Goal: Task Accomplishment & Management: Manage account settings

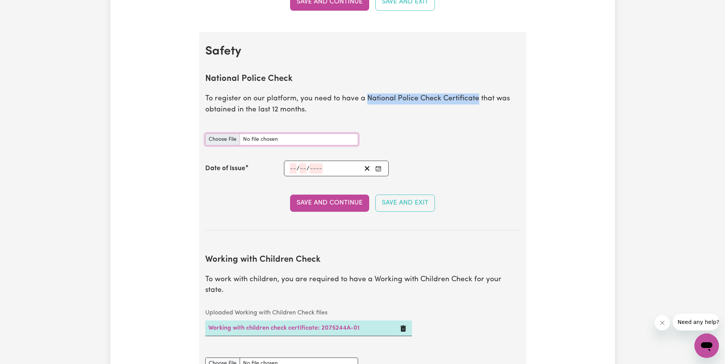
click at [221, 139] on input "National Police Check document" at bounding box center [281, 140] width 153 height 12
type input "C:\fakepath\National_Police_Check-10417495-1757052040-Criminal_History_Certific…"
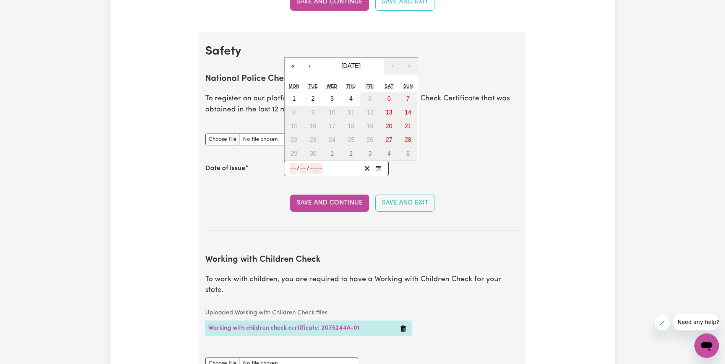
click at [292, 168] on input "number" at bounding box center [293, 169] width 7 height 10
type input "05"
type input "09"
type input "0002-09-05"
type input "5"
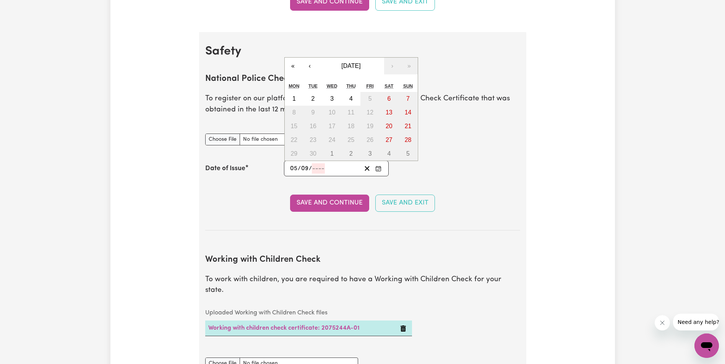
type input "9"
type input "2"
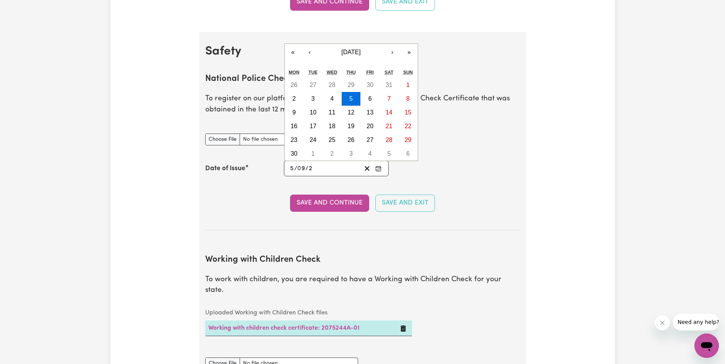
type input "0020-09-05"
type input "20"
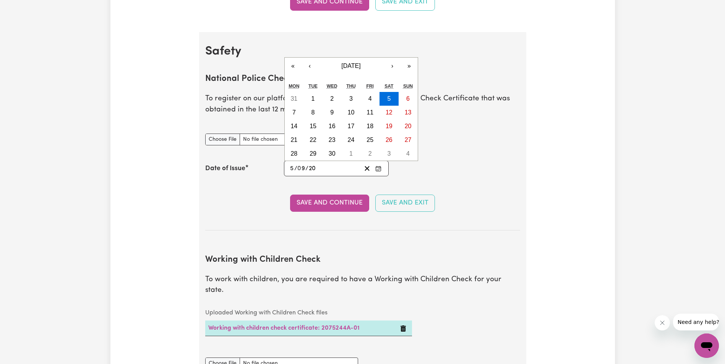
type input "0202-09-05"
click at [409, 67] on button "»" at bounding box center [409, 66] width 17 height 17
click at [409, 81] on div "Sun" at bounding box center [407, 86] width 19 height 11
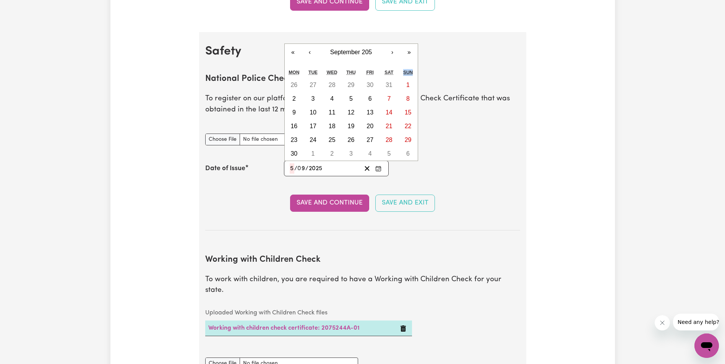
click at [409, 67] on div "Sun" at bounding box center [407, 72] width 19 height 11
click at [467, 165] on div "Date of Issue 0202-09-05 5 / 0 9 / 2025 « ‹ September 205 › » Mon Tue Wed Thu F…" at bounding box center [362, 169] width 315 height 16
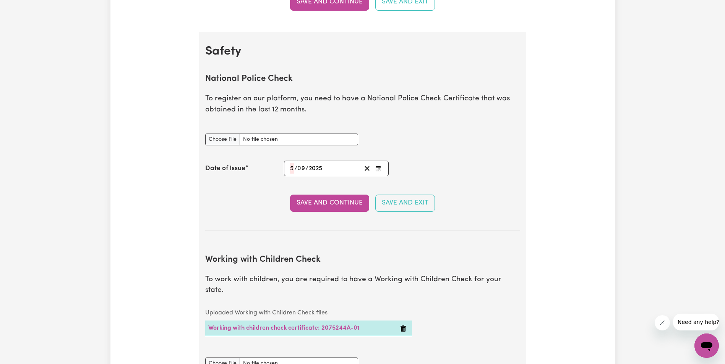
click at [338, 172] on div "0202-09-05 5 / 0 9 / 2025" at bounding box center [325, 169] width 73 height 10
type input "202"
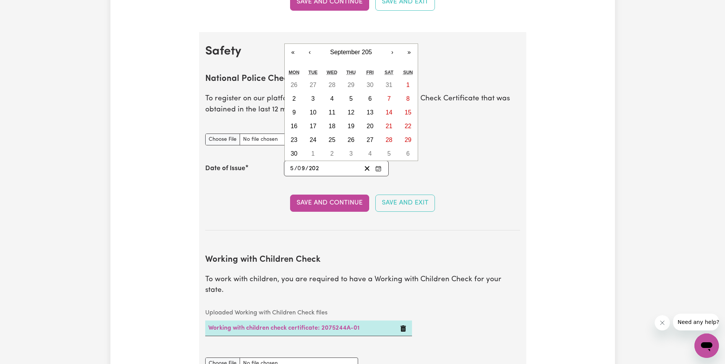
click at [324, 169] on div "0202-09-05 5 / 0 9 / 202" at bounding box center [325, 169] width 73 height 10
click at [318, 169] on input "202" at bounding box center [313, 169] width 11 height 10
type input "0002-09-05"
type input "2"
type input "0020-09-05"
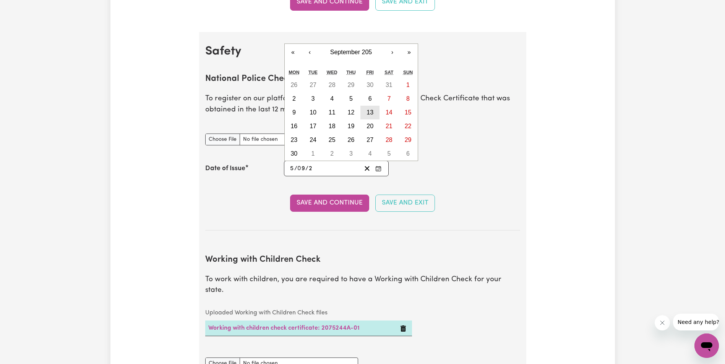
type input "20"
type input "0202-09-05"
click at [381, 168] on icon "Enter the Date of Issue of your National Police Check" at bounding box center [378, 169] width 6 height 6
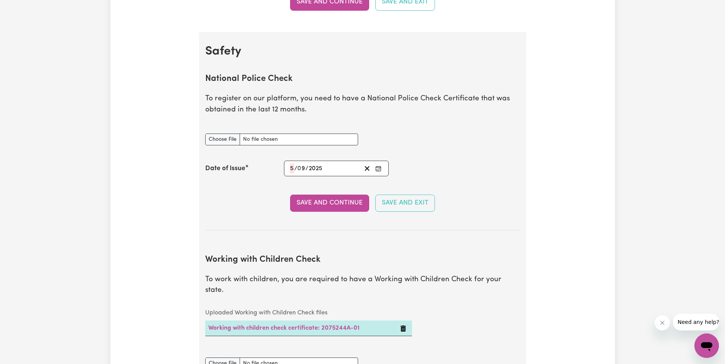
click at [381, 168] on icon "Enter the Date of Issue of your National Police Check" at bounding box center [378, 169] width 6 height 6
type input "202"
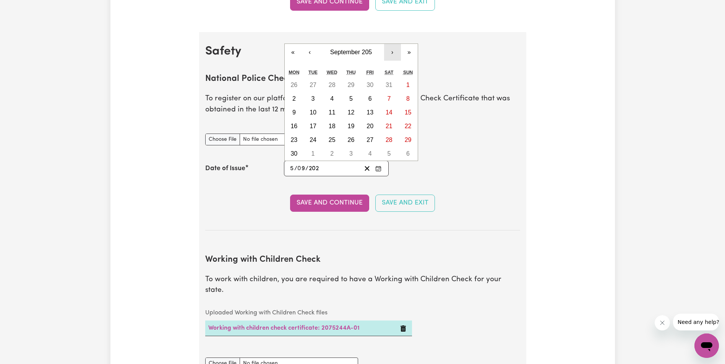
click at [393, 55] on button "›" at bounding box center [392, 52] width 17 height 17
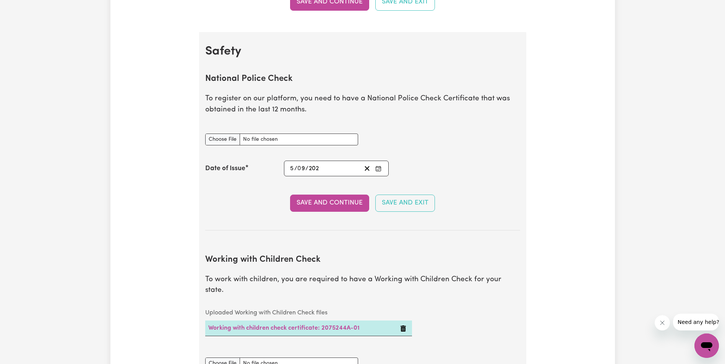
click at [393, 55] on h2 "Safety" at bounding box center [362, 51] width 315 height 15
click at [323, 170] on div "0202-09-05 5 / 0 9 / 202" at bounding box center [325, 169] width 73 height 10
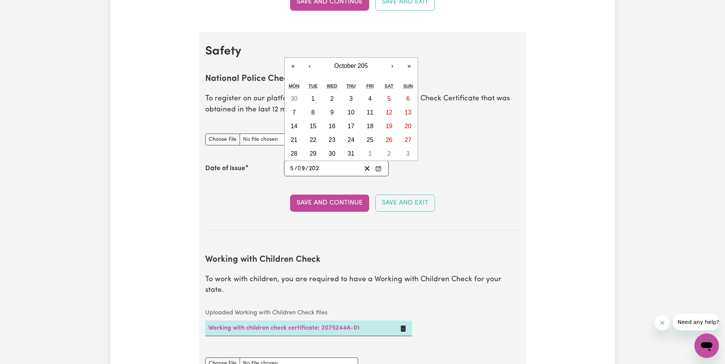
click at [318, 172] on input "202" at bounding box center [313, 169] width 11 height 10
click at [303, 168] on input "9" at bounding box center [302, 169] width 8 height 10
click at [294, 168] on input "5" at bounding box center [292, 169] width 5 height 10
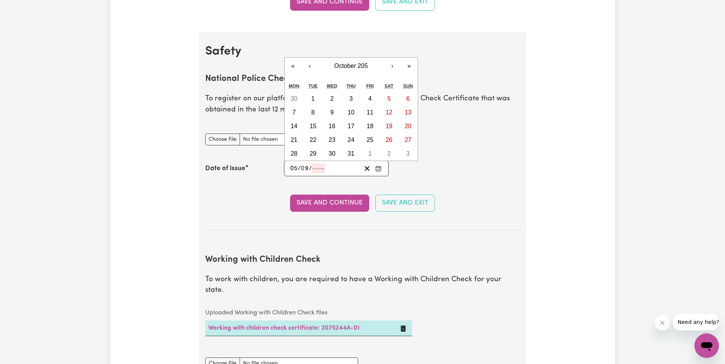
type input "05"
type input "0002-09-05"
type input "5"
type input "2"
type input "0020-09-05"
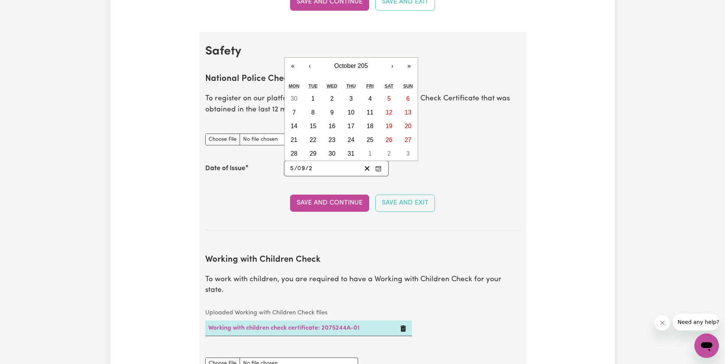
type input "20"
type input "0202-09-05"
type input "2025"
click at [379, 168] on icon "Enter the Date of Issue of your National Police Check" at bounding box center [378, 169] width 6 height 6
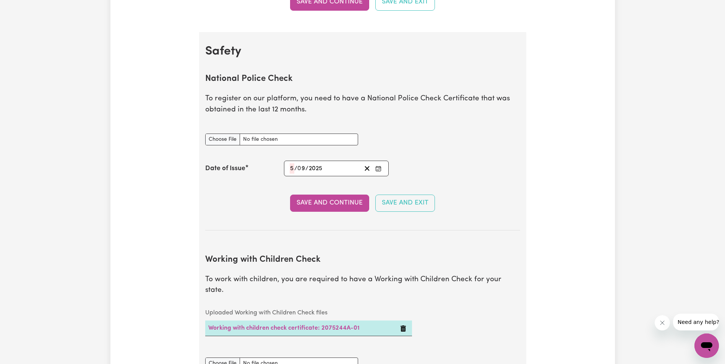
click at [429, 175] on div "Date of Issue 0202-09-05 5 / 0 9 / 2025 « ‹ October 205 › » Mon Tue Wed Thu Fri…" at bounding box center [362, 169] width 315 height 16
click at [346, 201] on button "Save and Continue" at bounding box center [329, 203] width 79 height 17
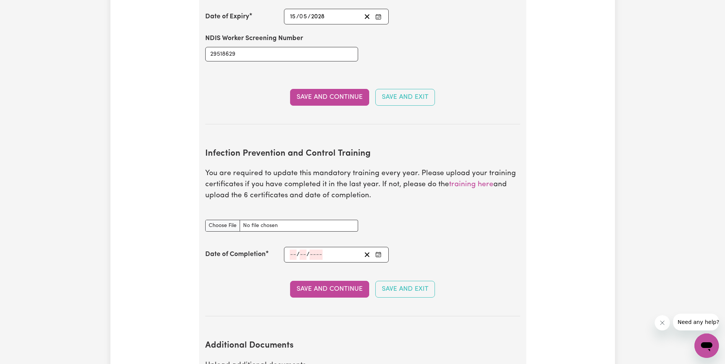
scroll to position [1160, 0]
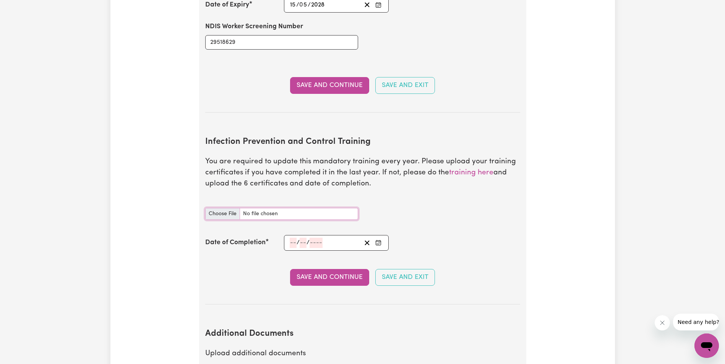
click at [228, 208] on input "Infection Prevention and Control Training document" at bounding box center [281, 214] width 153 height 12
type input "C:\fakepath\Chain of Infection.pdf"
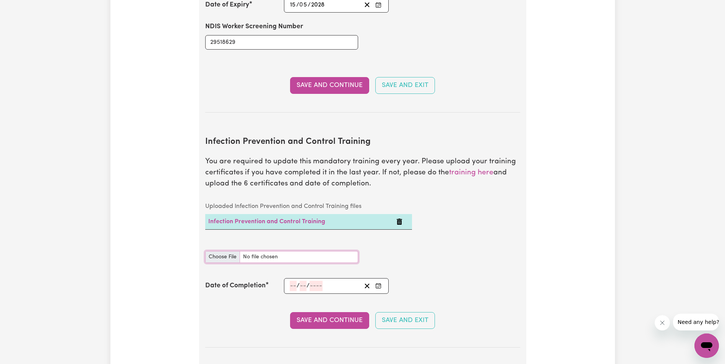
click at [213, 251] on input "Infection Prevention and Control Training document" at bounding box center [281, 257] width 153 height 12
type input "C:\fakepath\Cleaning.pdf"
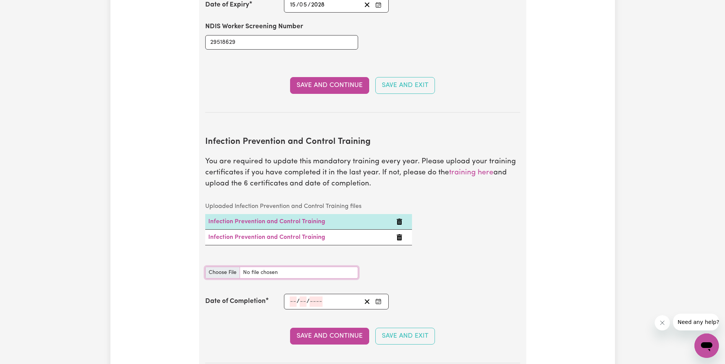
click at [227, 267] on input "Infection Prevention and Control Training document" at bounding box center [281, 273] width 153 height 12
type input "C:\fakepath\Hand Hygiene Certificate of Completion.pdf"
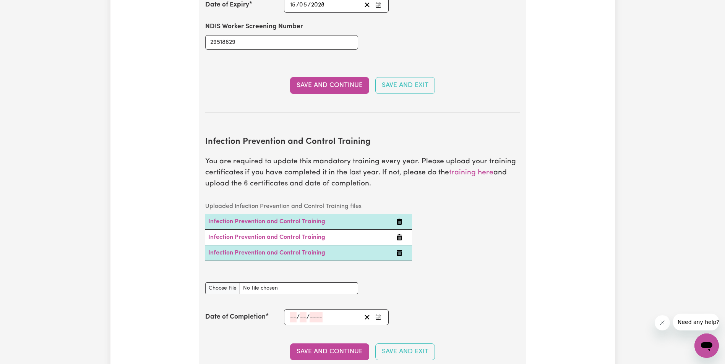
click at [400, 250] on icon "Delete Infection Prevention and Control Training" at bounding box center [399, 253] width 5 height 6
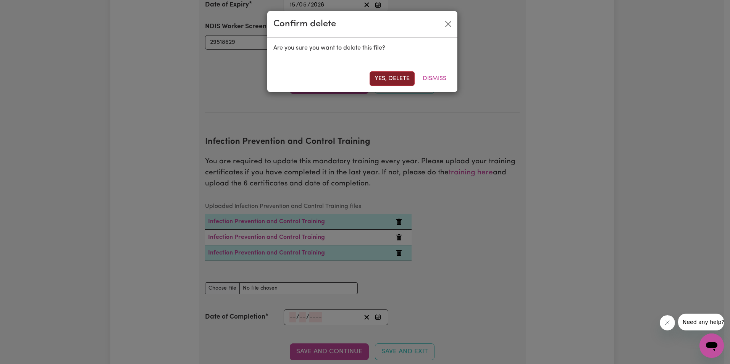
click at [394, 81] on button "Yes, delete" at bounding box center [392, 78] width 45 height 15
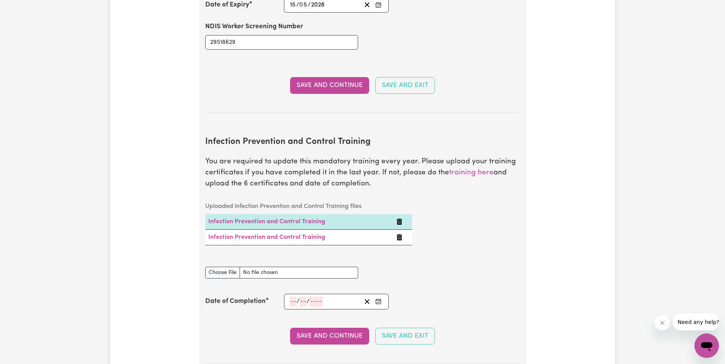
click at [400, 235] on icon "Delete Infection Prevention and Control Training" at bounding box center [399, 238] width 5 height 6
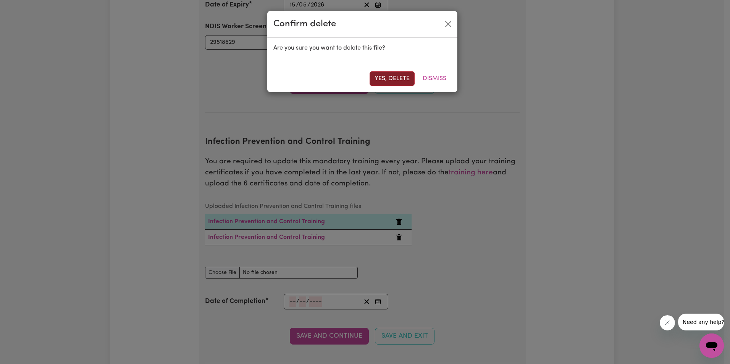
click at [391, 75] on button "Yes, delete" at bounding box center [392, 78] width 45 height 15
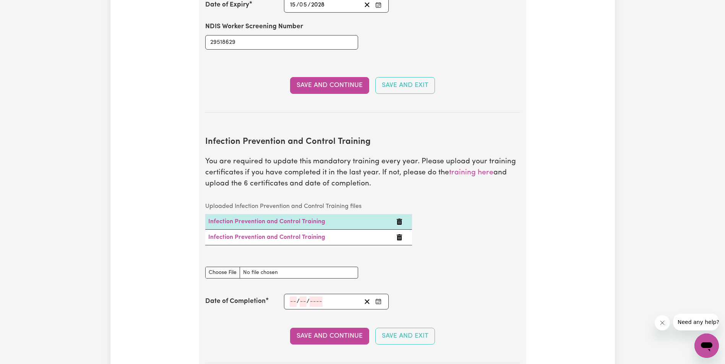
click at [400, 219] on icon "Delete Infection Prevention and Control Training" at bounding box center [399, 222] width 5 height 6
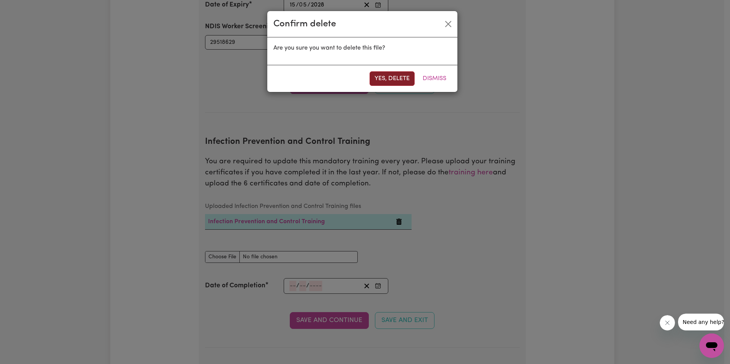
click at [407, 84] on button "Yes, delete" at bounding box center [392, 78] width 45 height 15
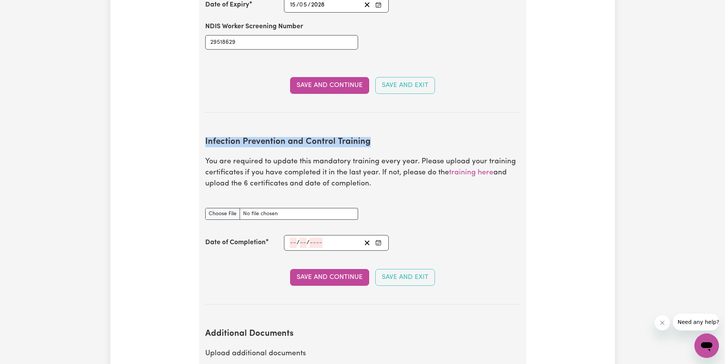
drag, startPoint x: 369, startPoint y: 134, endPoint x: 199, endPoint y: 132, distance: 170.4
copy h2 "Infection Prevention and Control Training"
click at [223, 208] on input "Infection Prevention and Control Training document" at bounding box center [281, 214] width 153 height 12
type input "C:\fakepath\Chain of Infection.pdf"
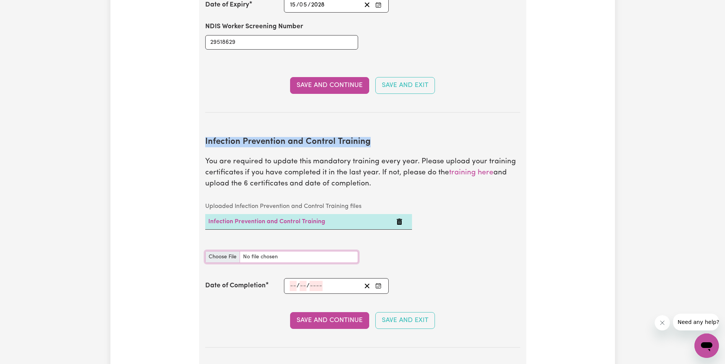
click at [226, 251] on input "Infection Prevention and Control Training document" at bounding box center [281, 257] width 153 height 12
type input "C:\fakepath\Cleaning.pdf"
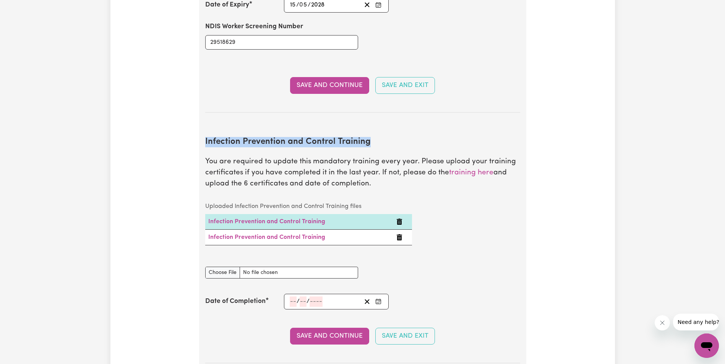
click at [402, 235] on icon "Delete Infection Prevention and Control Training" at bounding box center [399, 238] width 6 height 6
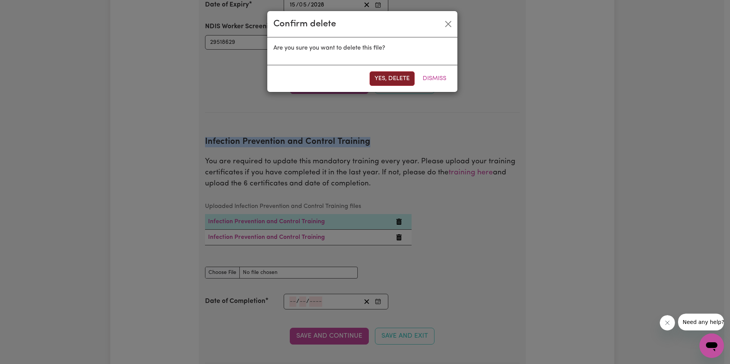
click at [383, 75] on button "Yes, delete" at bounding box center [392, 78] width 45 height 15
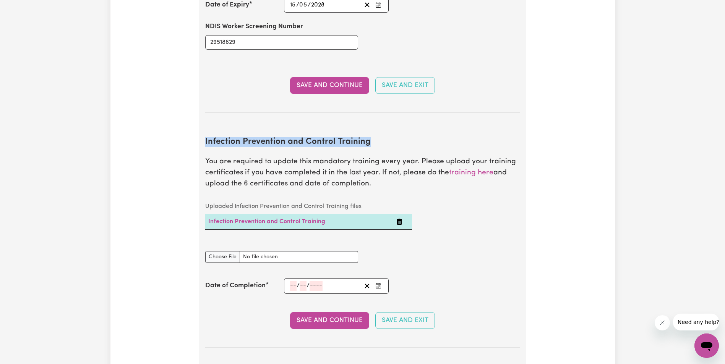
click at [400, 219] on icon "Delete Infection Prevention and Control Training" at bounding box center [399, 222] width 5 height 6
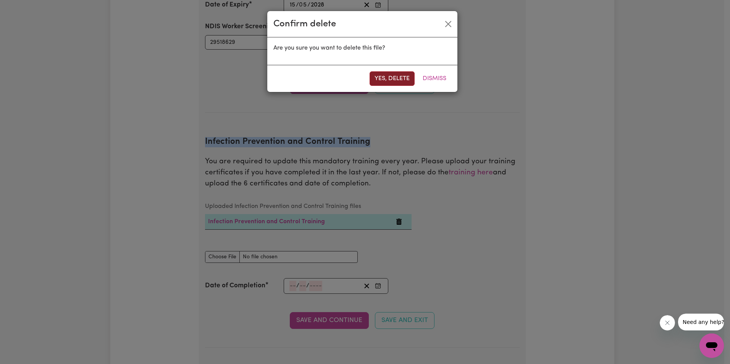
click at [400, 80] on button "Yes, delete" at bounding box center [392, 78] width 45 height 15
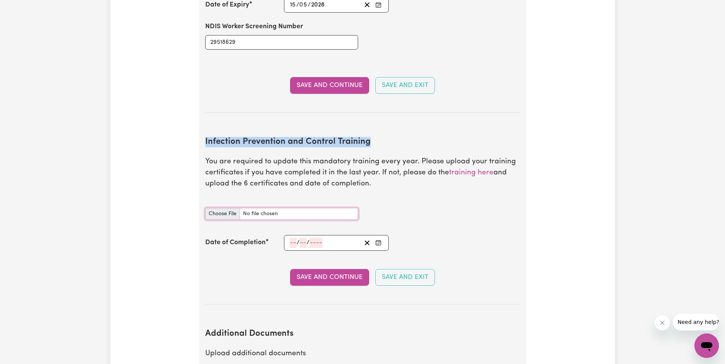
click at [225, 208] on input "Infection Prevention and Control Training document" at bounding box center [281, 214] width 153 height 12
type input "C:\fakepath\Chain of Infection.pdf"
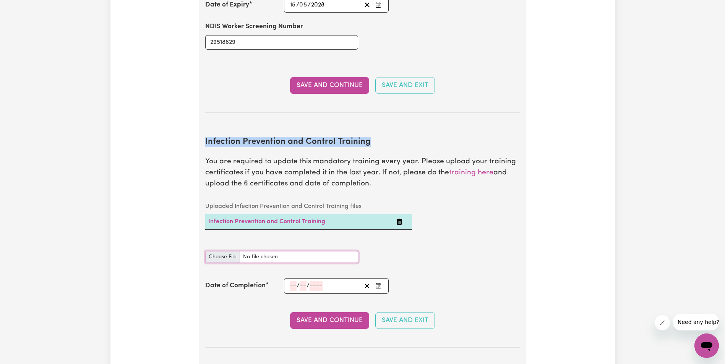
click at [225, 251] on input "Infection Prevention and Control Training document" at bounding box center [281, 257] width 153 height 12
type input "C:\fakepath\Cleaning.pdf"
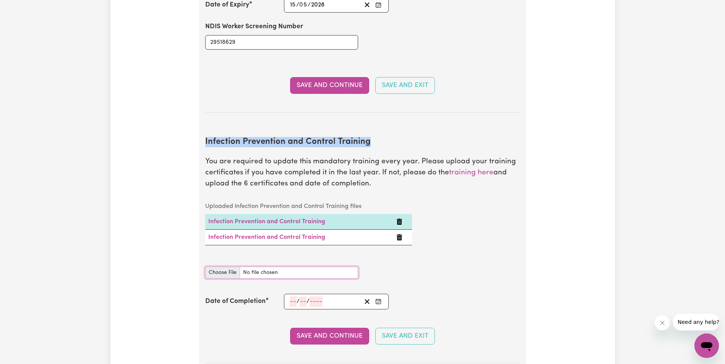
click at [228, 267] on input "Infection Prevention and Control Training document" at bounding box center [281, 273] width 153 height 12
type input "C:\fakepath\Hand Hygiene Certificate of Completion.pdf"
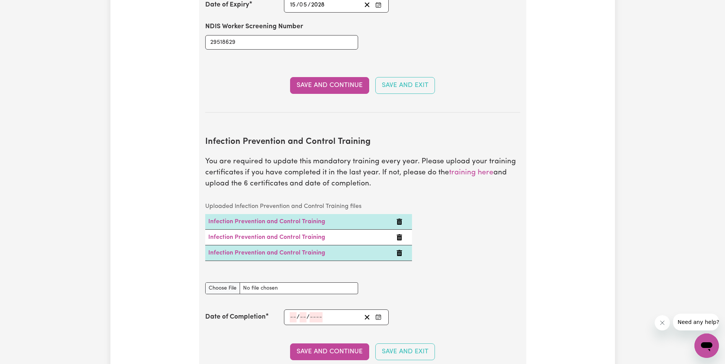
click at [214, 274] on div "Infection Prevention and Control Training document" at bounding box center [281, 284] width 153 height 21
click at [216, 283] on input "Infection Prevention and Control Training document" at bounding box center [281, 289] width 153 height 12
type input "C:\fakepath\Outbreaks Certificate of Completion.pdf"
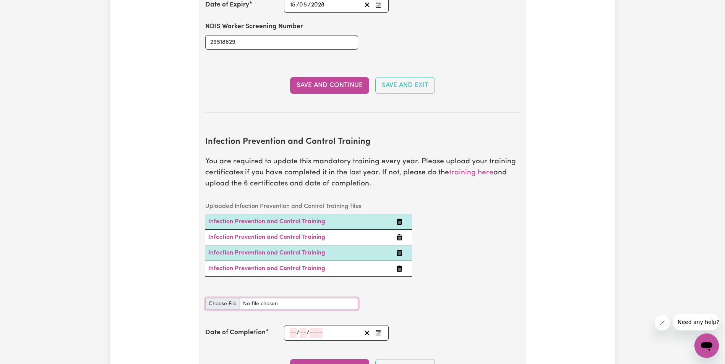
click at [231, 298] on input "Infection Prevention and Control Training document" at bounding box center [281, 304] width 153 height 12
type input "C:\fakepath\Personal Protective Equipment (PPE).pdf"
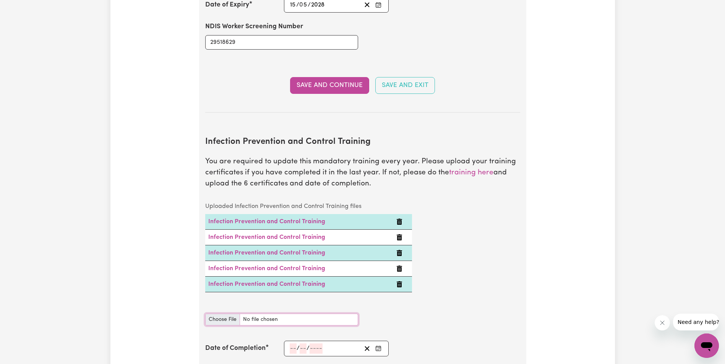
click at [228, 314] on input "Infection Prevention and Control Training document" at bounding box center [281, 320] width 153 height 12
type input "C:\fakepath\Waste Management.pdf"
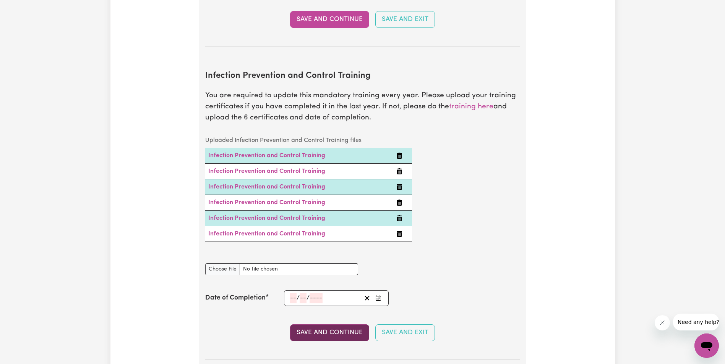
scroll to position [1236, 0]
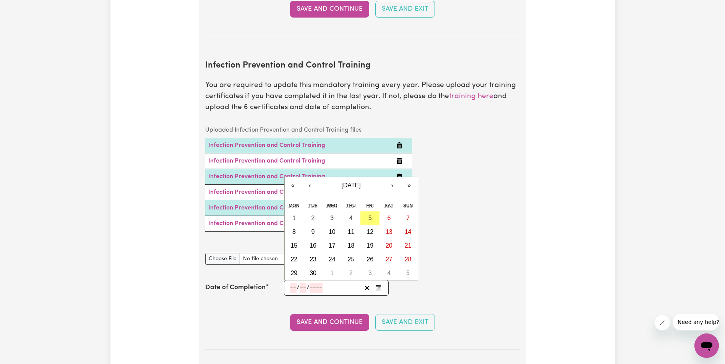
click at [292, 283] on input "number" at bounding box center [293, 288] width 7 height 10
type input "05"
type input "09"
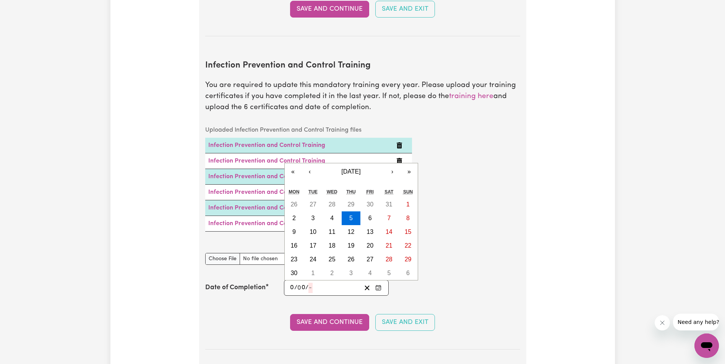
type input "0002-09-05"
type input "5"
type input "9"
type input "2"
type input "0020-09-05"
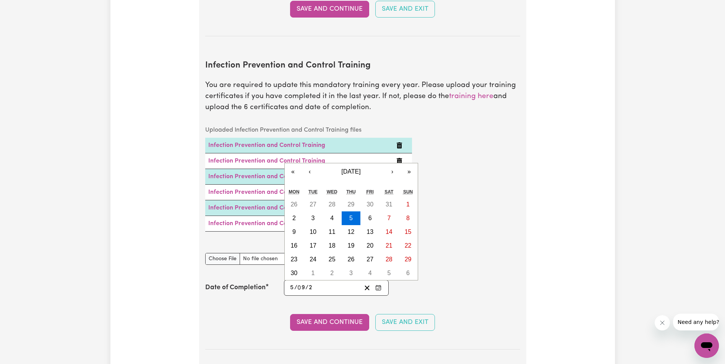
type input "20"
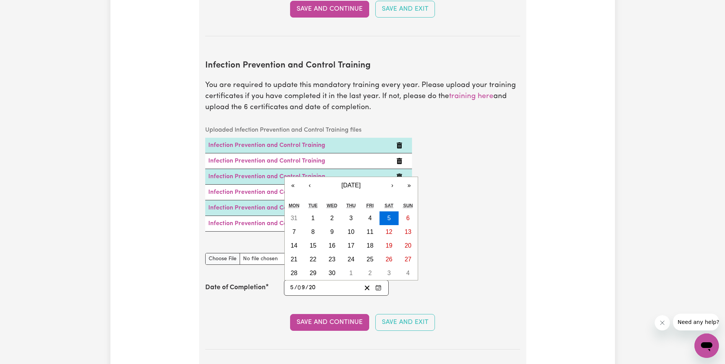
type input "0202-09-05"
type input "202"
type input "[DATE]"
type input "2025"
click at [370, 215] on abbr "5" at bounding box center [369, 218] width 3 height 6
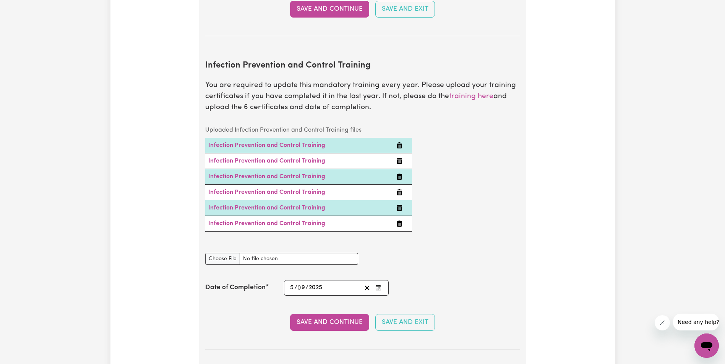
click at [479, 280] on div "Date of Completion [DATE] 5 / 0 9 / 2025 « ‹ [DATE] › » Mon Tue Wed Thu Fri Sat…" at bounding box center [362, 288] width 315 height 16
click at [351, 314] on button "Save and Continue" at bounding box center [329, 322] width 79 height 17
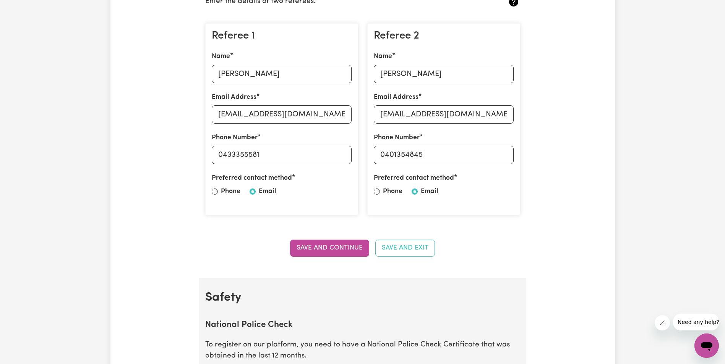
scroll to position [174, 0]
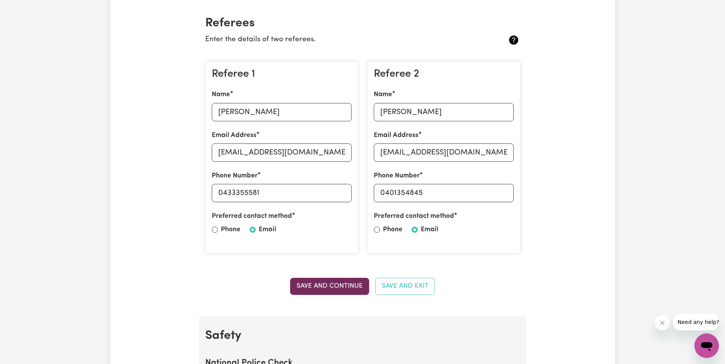
click at [338, 285] on button "Save and Continue" at bounding box center [329, 286] width 79 height 17
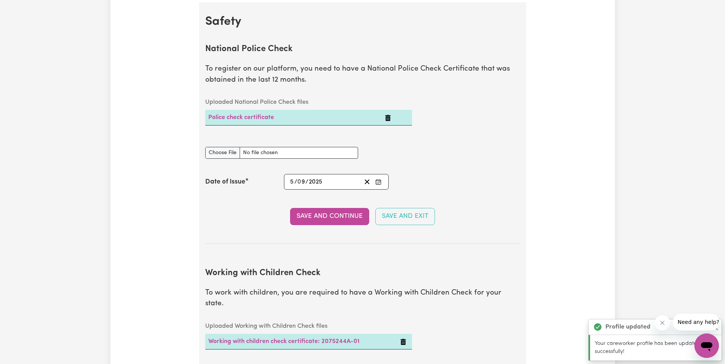
scroll to position [491, 0]
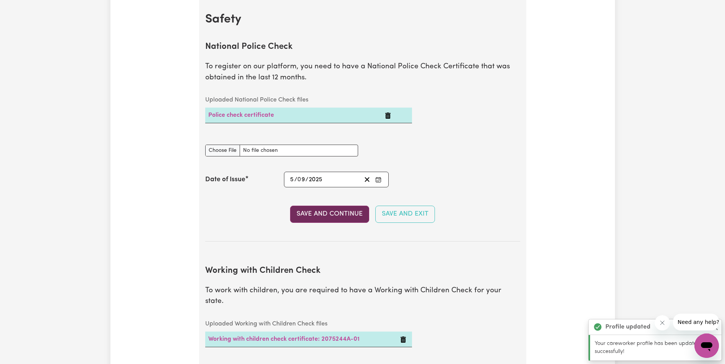
click at [341, 216] on button "Save and Continue" at bounding box center [329, 214] width 79 height 17
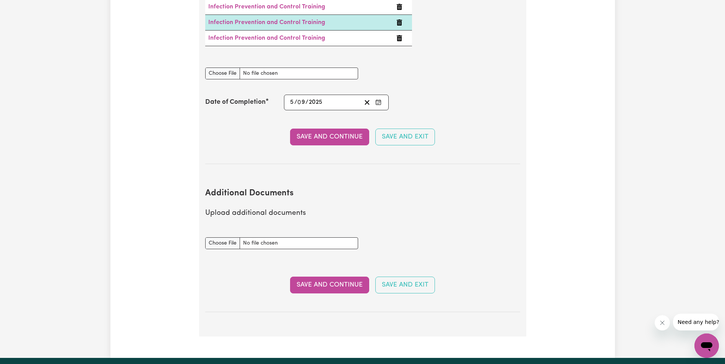
scroll to position [1432, 0]
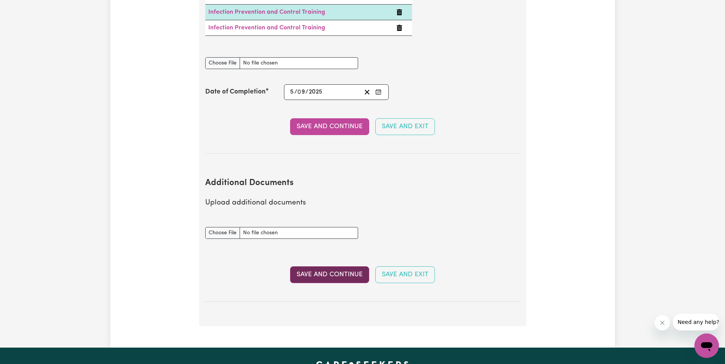
click at [343, 267] on button "Save and Continue" at bounding box center [329, 275] width 79 height 17
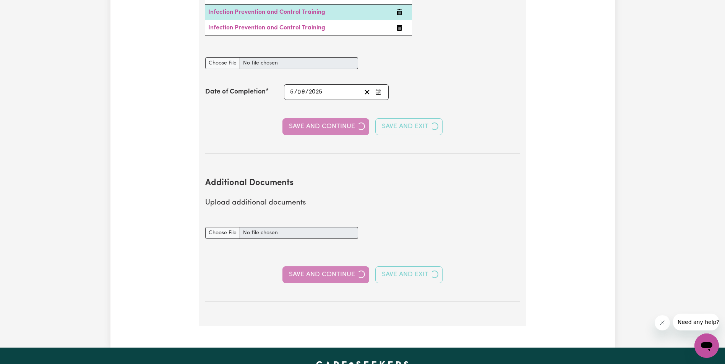
select select "2001"
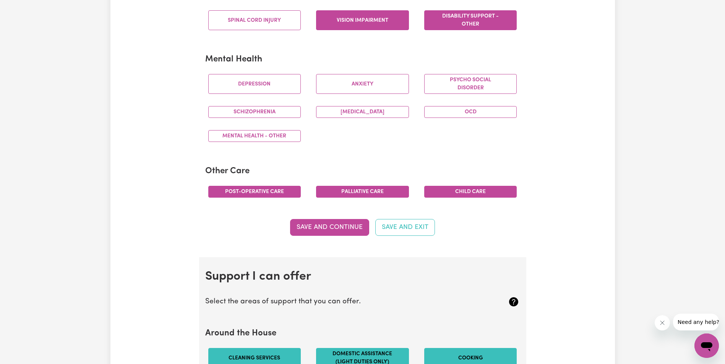
scroll to position [497, 0]
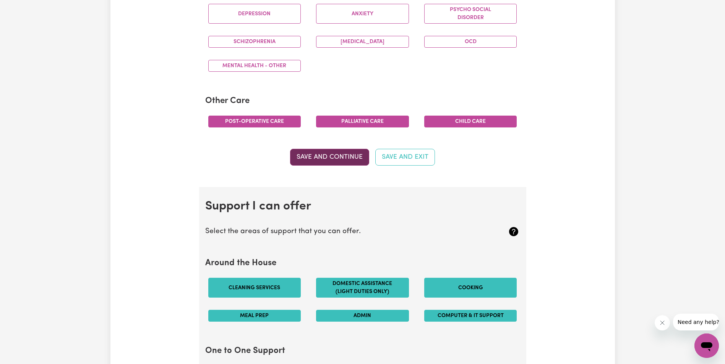
click at [329, 157] on button "Save and Continue" at bounding box center [329, 157] width 79 height 17
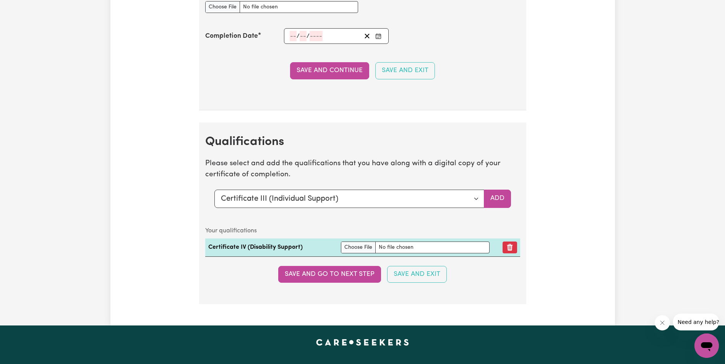
scroll to position [1792, 0]
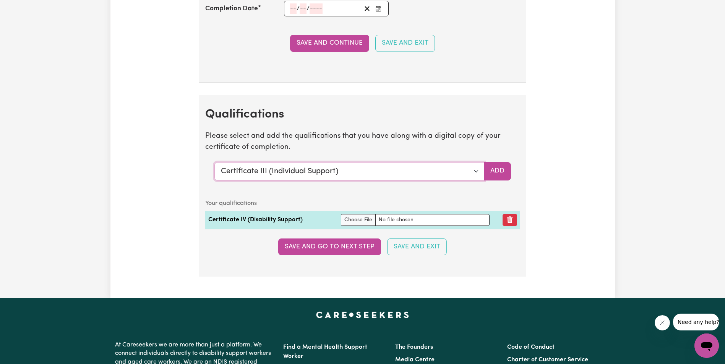
click at [343, 173] on select "Select a qualification to add... Certificate III (Individual Support) Certifica…" at bounding box center [349, 171] width 270 height 18
click at [343, 177] on select "Select a qualification to add... Certificate III (Individual Support) Certifica…" at bounding box center [349, 171] width 270 height 18
select select "Certificate IV (Disability Support)"
click at [214, 162] on select "Select a qualification to add... Certificate III (Individual Support) Certifica…" at bounding box center [349, 171] width 270 height 18
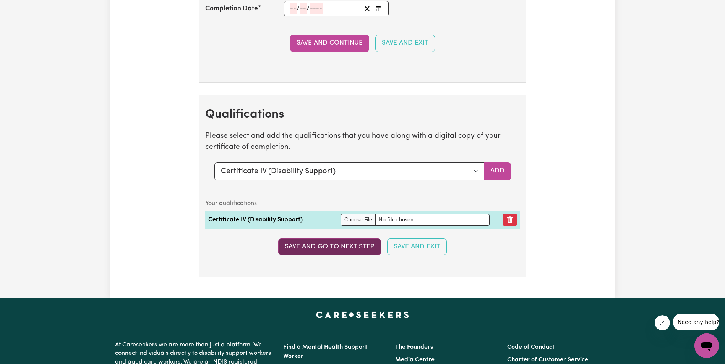
click at [350, 247] on button "Save and go to next step" at bounding box center [329, 247] width 103 height 17
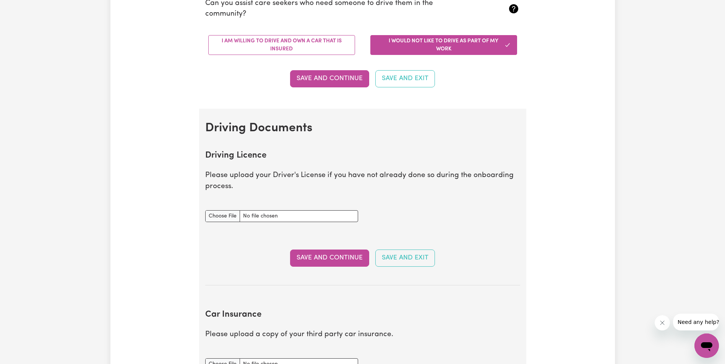
scroll to position [229, 0]
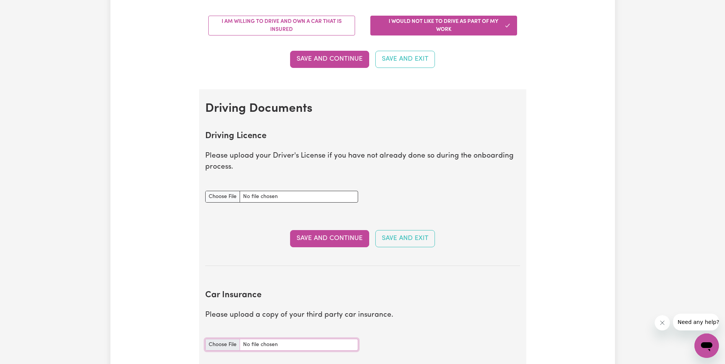
click at [219, 345] on input "Car Insurance document" at bounding box center [281, 345] width 153 height 12
type input "C:\fakepath\AAMI Car Renewal MPA132667808.pdf"
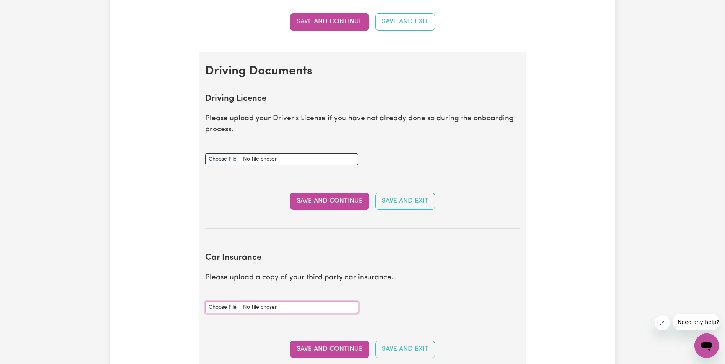
scroll to position [344, 0]
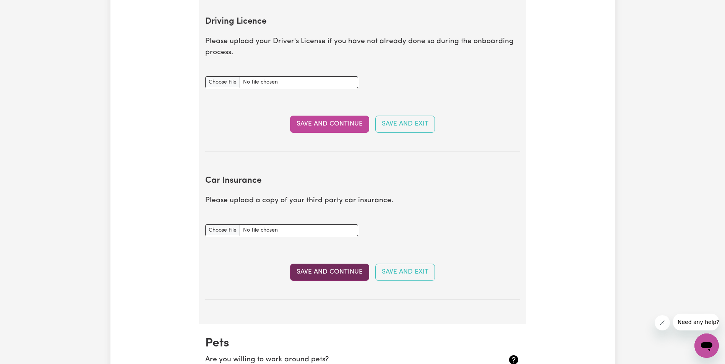
click at [329, 264] on section "Car Insurance Please upload a copy of your third party car insurance. Car Insur…" at bounding box center [362, 232] width 315 height 136
click at [330, 274] on button "Save and Continue" at bounding box center [329, 272] width 79 height 17
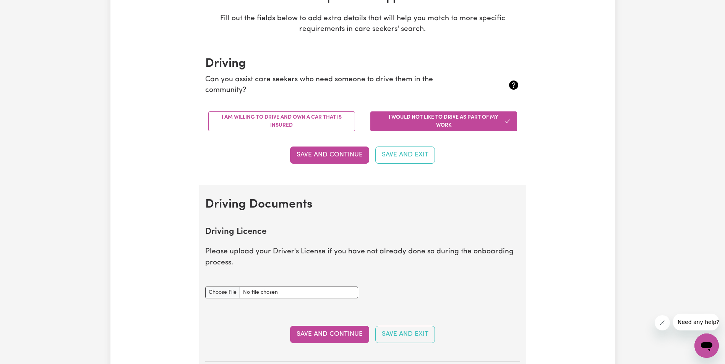
scroll to position [0, 0]
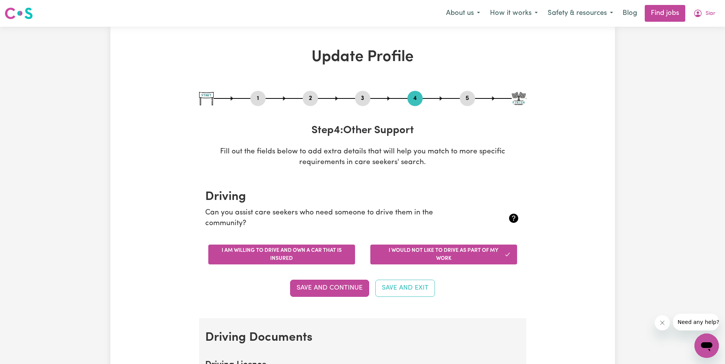
click at [315, 256] on button "I am willing to drive and own a car that is insured" at bounding box center [281, 255] width 147 height 20
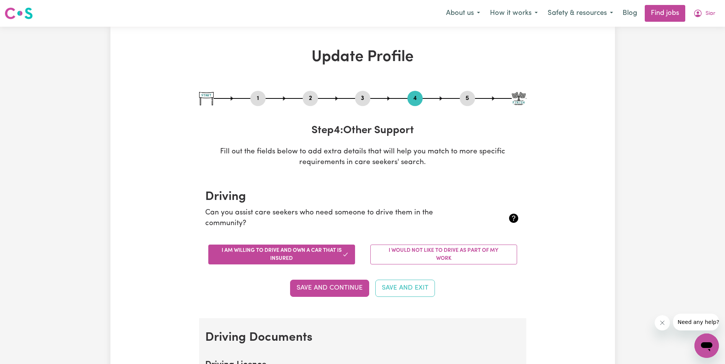
click at [362, 100] on button "3" at bounding box center [362, 99] width 15 height 10
select select "2001"
select select "Certificate III (Individual Support)"
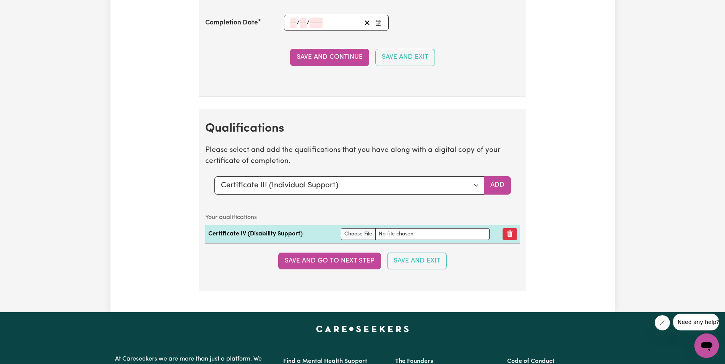
scroll to position [1834, 0]
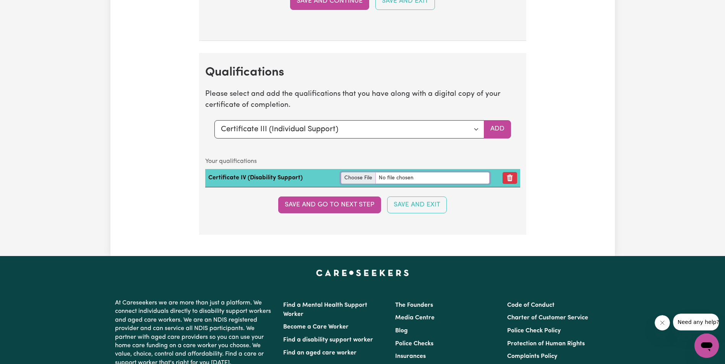
click at [356, 178] on input "file" at bounding box center [415, 178] width 149 height 12
type input "C:\fakepath\Certificate.jpg"
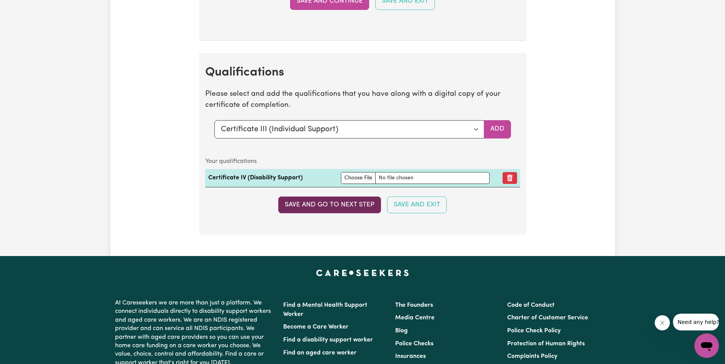
click at [335, 204] on button "Save and go to next step" at bounding box center [329, 205] width 103 height 17
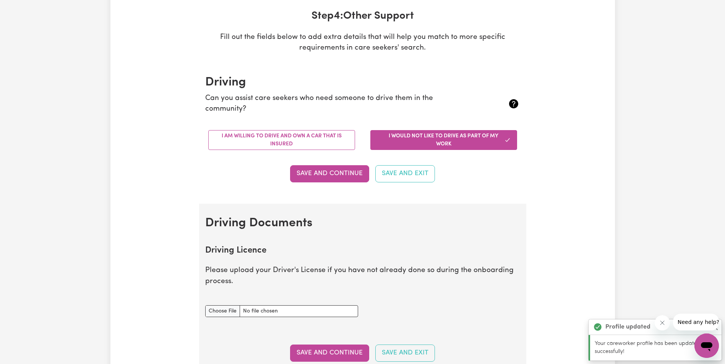
scroll to position [0, 0]
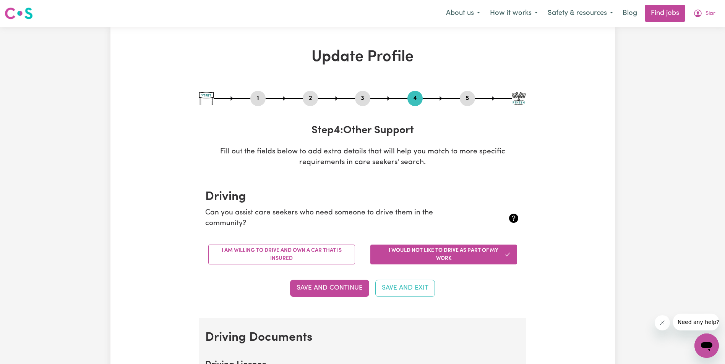
click at [365, 97] on button "3" at bounding box center [362, 99] width 15 height 10
select select "2001"
select select "Certificate III (Individual Support)"
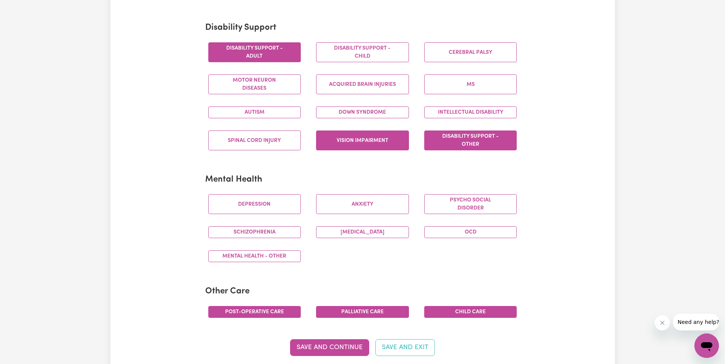
scroll to position [306, 0]
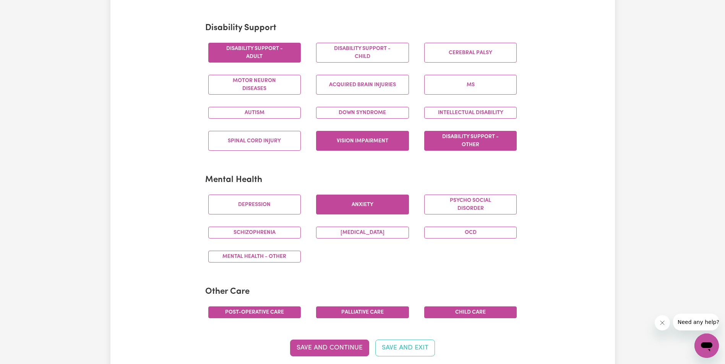
click at [379, 207] on button "Anxiety" at bounding box center [362, 205] width 93 height 20
click at [281, 200] on button "Depression" at bounding box center [254, 205] width 93 height 20
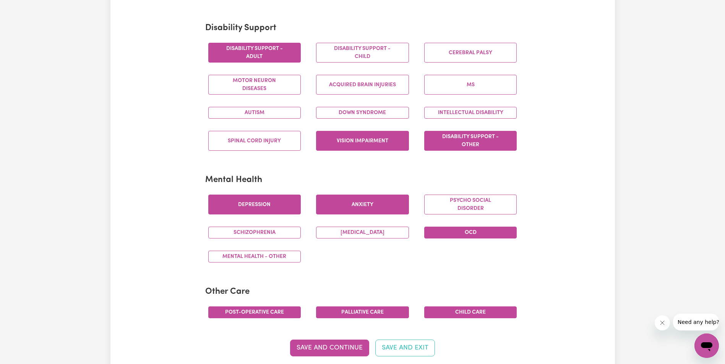
click at [488, 232] on button "OCD" at bounding box center [470, 233] width 93 height 12
click at [275, 256] on button "Mental Health - Other" at bounding box center [254, 257] width 93 height 12
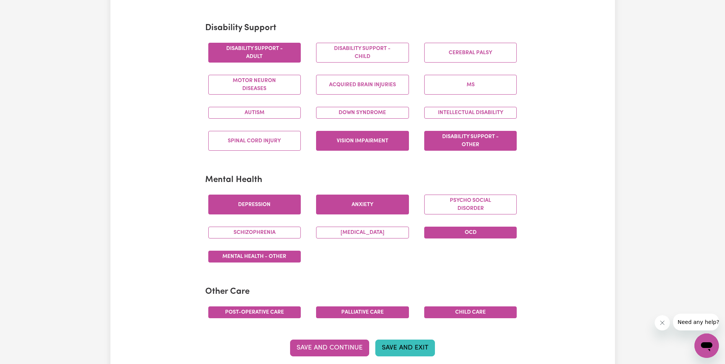
click at [427, 348] on button "Save and Exit" at bounding box center [405, 348] width 60 height 17
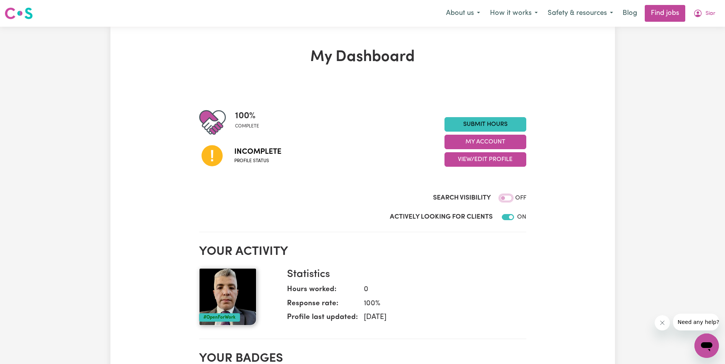
click at [505, 199] on input "Search Visibility" at bounding box center [506, 198] width 12 height 6
checkbox input "true"
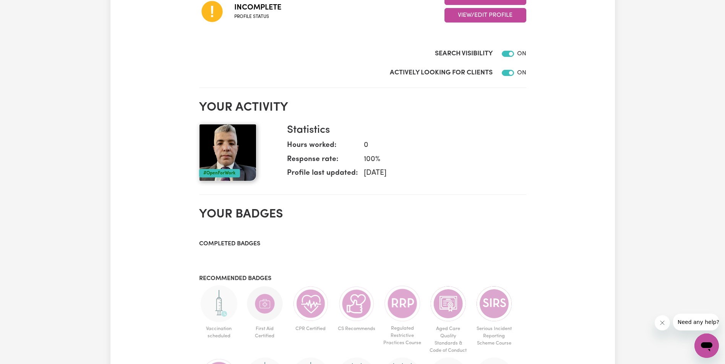
scroll to position [38, 0]
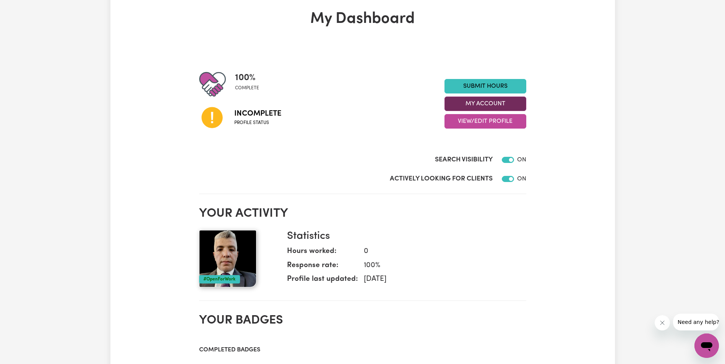
click at [488, 104] on button "My Account" at bounding box center [485, 104] width 82 height 15
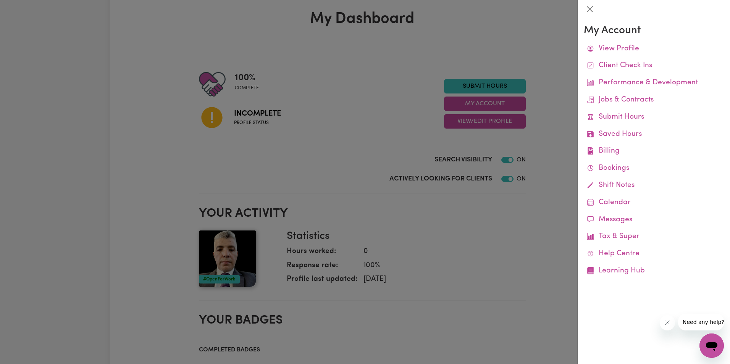
click at [487, 120] on div at bounding box center [365, 182] width 730 height 364
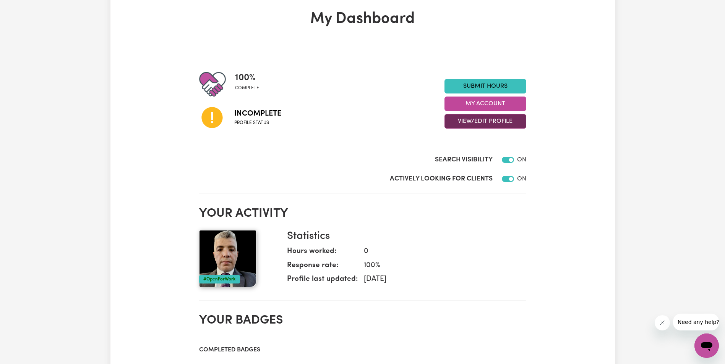
click at [487, 121] on button "View/Edit Profile" at bounding box center [485, 121] width 82 height 15
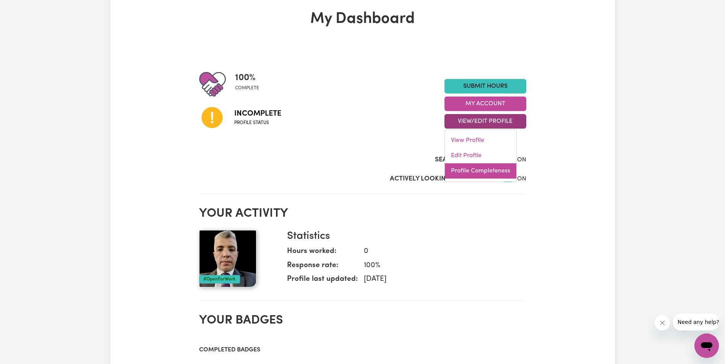
click at [488, 173] on link "Profile Completeness" at bounding box center [480, 171] width 71 height 15
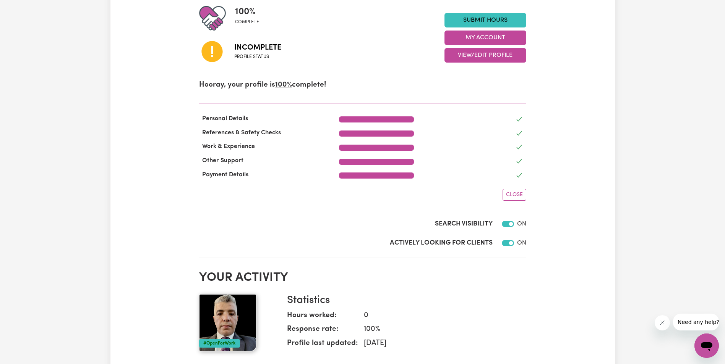
scroll to position [0, 0]
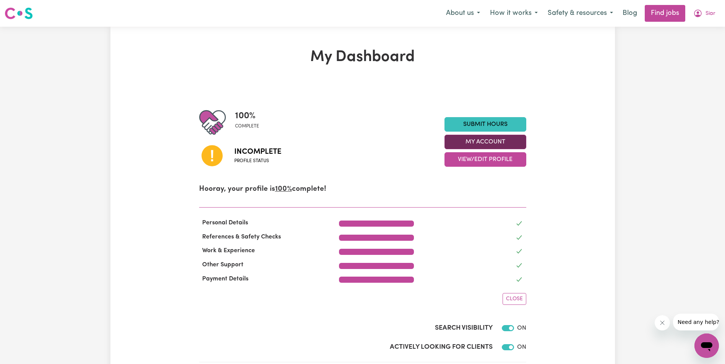
click at [497, 140] on button "My Account" at bounding box center [485, 142] width 82 height 15
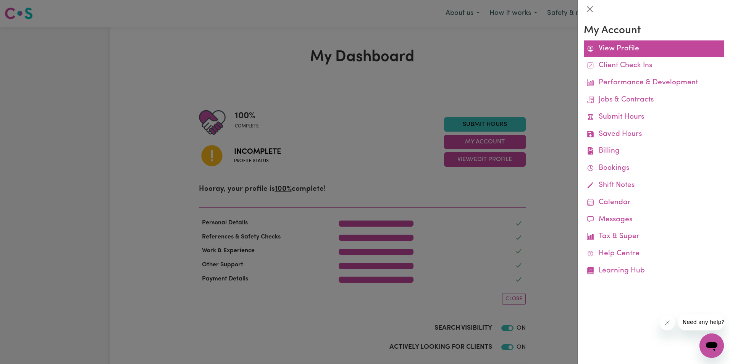
click at [617, 50] on link "View Profile" at bounding box center [654, 48] width 140 height 17
